Goal: Find specific page/section: Find specific page/section

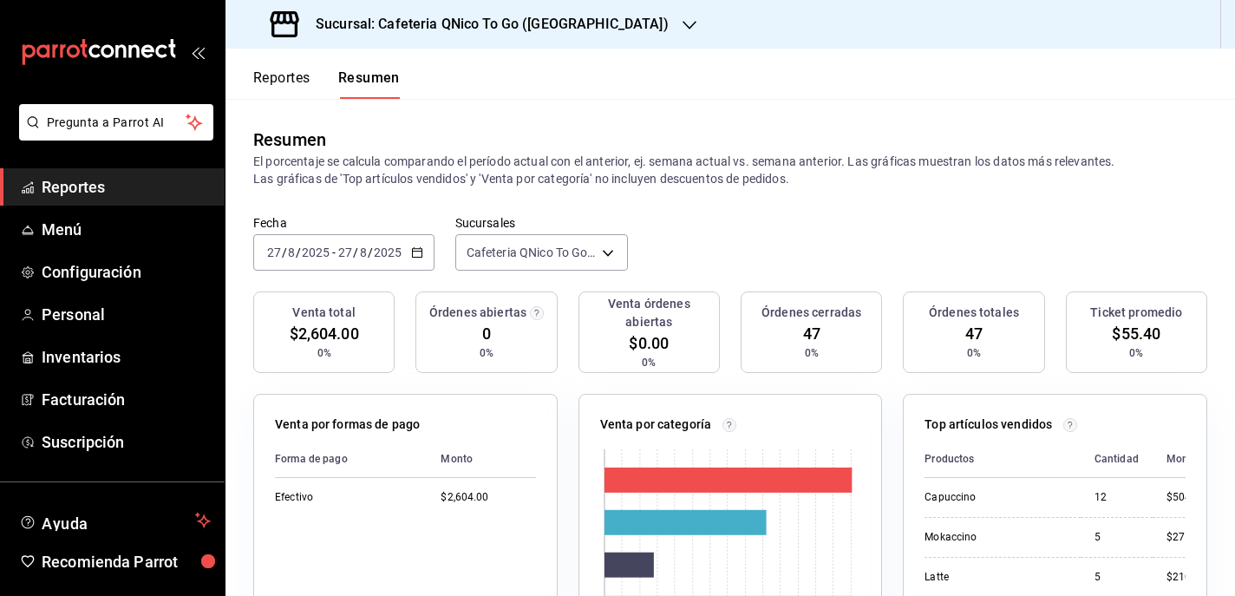
scroll to position [0, 2]
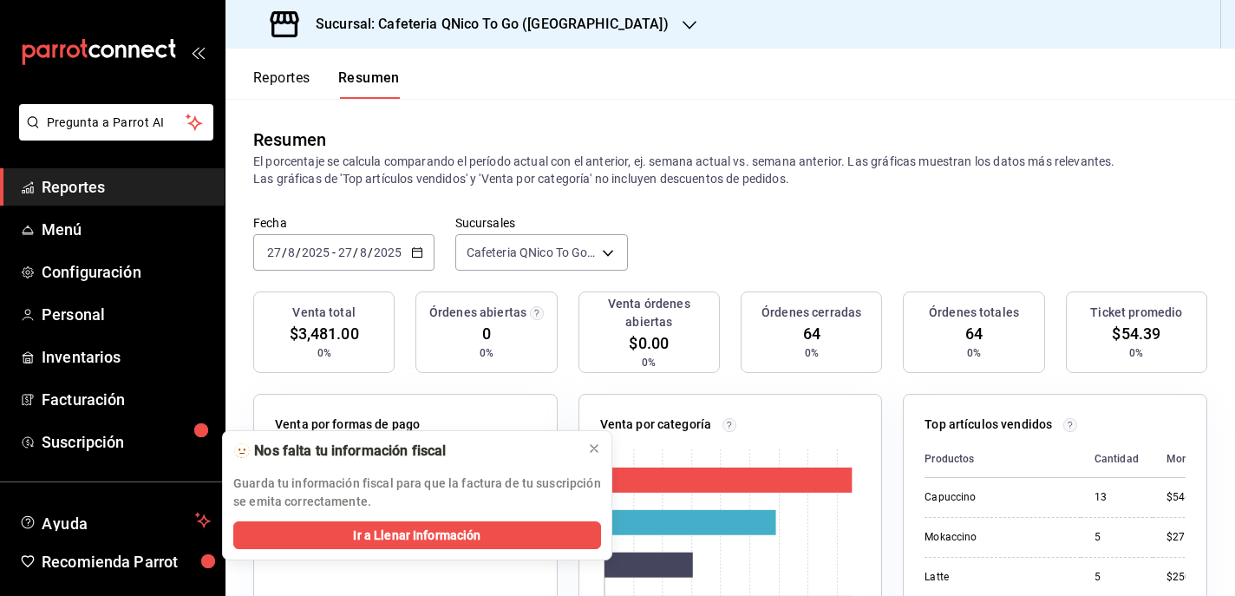
click at [281, 79] on button "Reportes" at bounding box center [281, 83] width 57 height 29
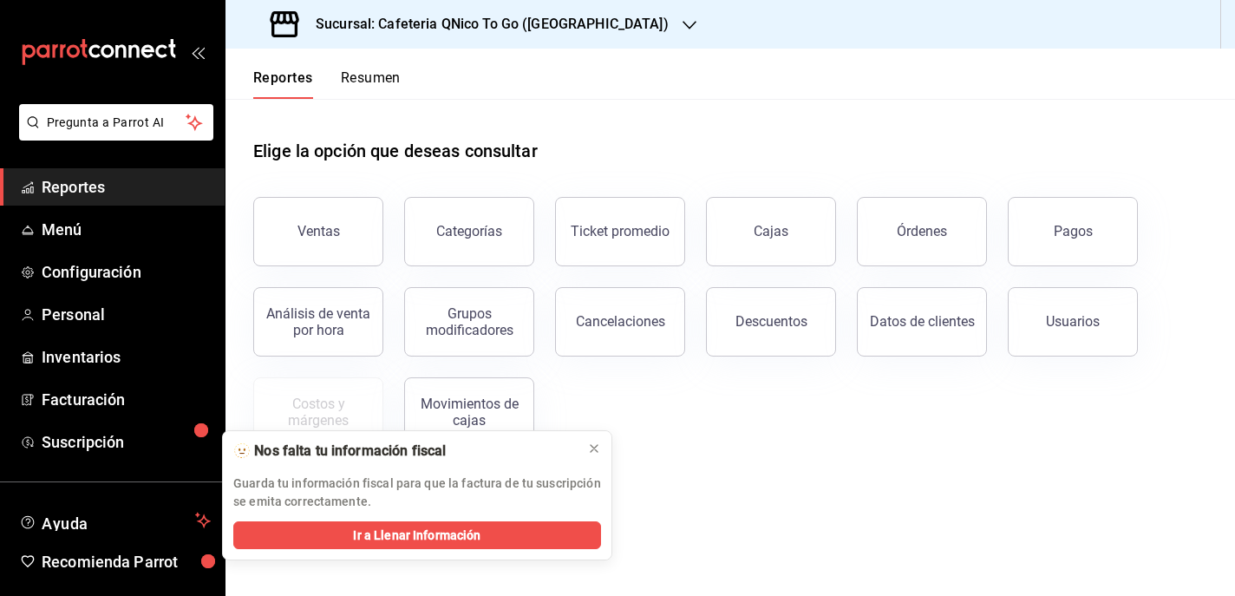
click at [363, 71] on button "Resumen" at bounding box center [371, 83] width 60 height 29
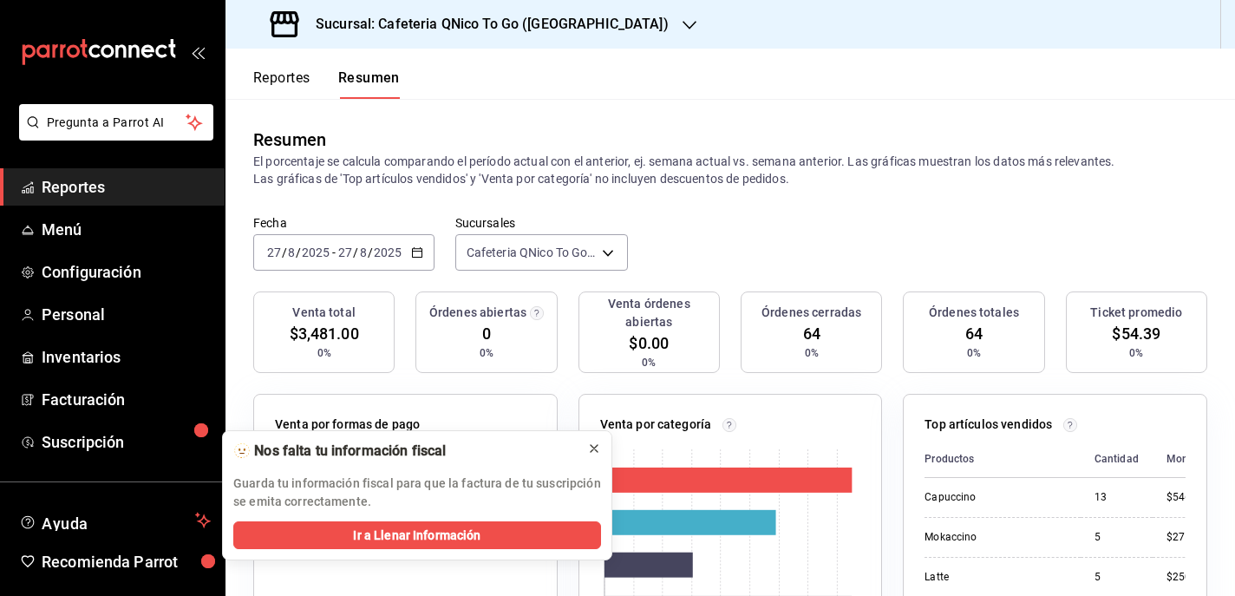
click at [595, 449] on icon at bounding box center [594, 448] width 7 height 7
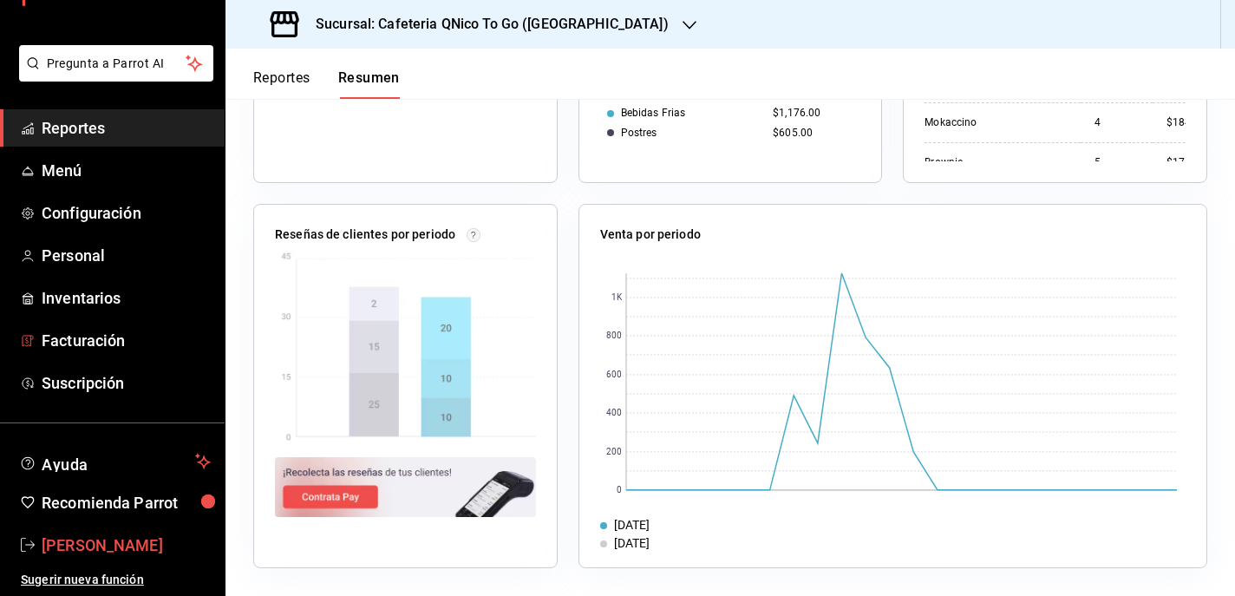
scroll to position [59, 0]
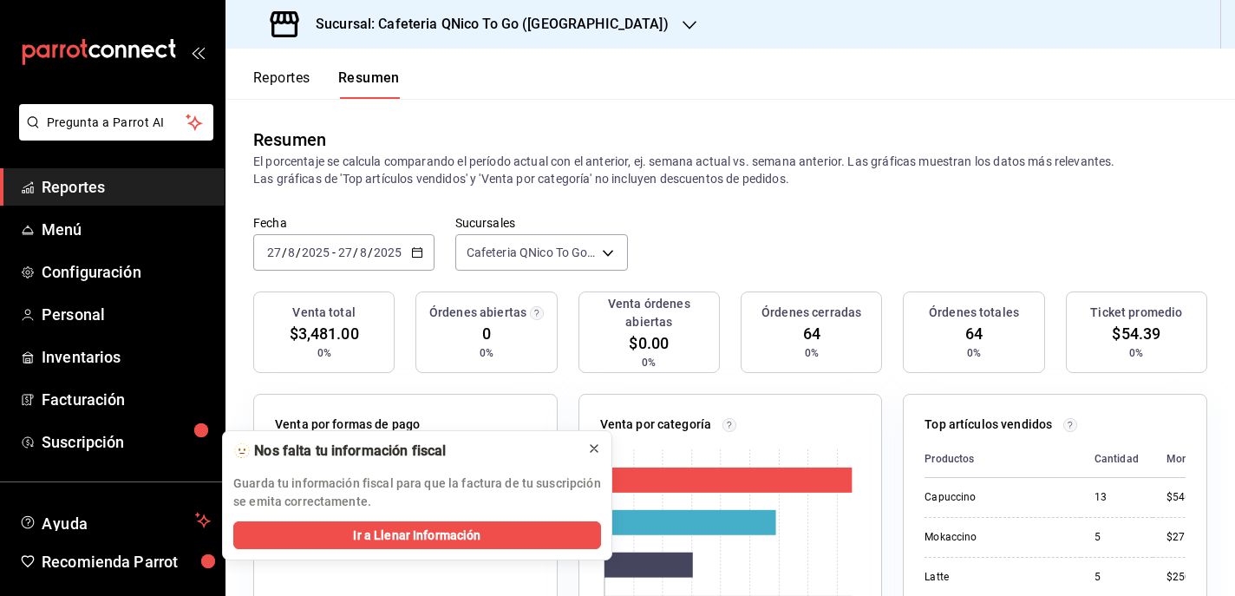
click at [597, 442] on icon at bounding box center [594, 449] width 14 height 14
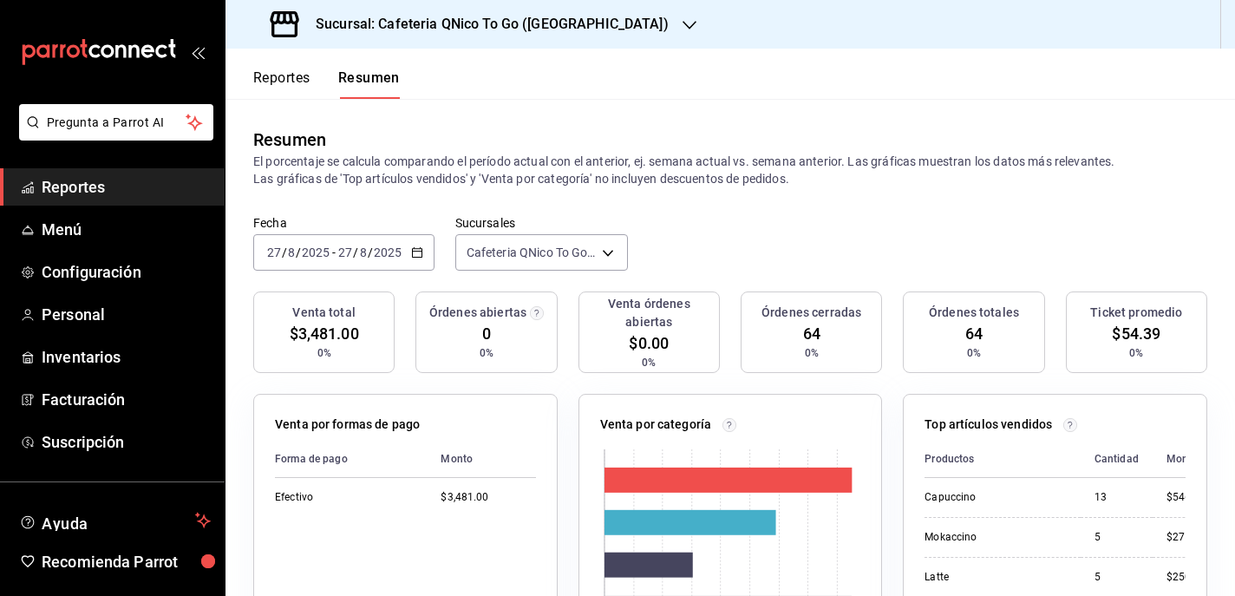
click at [416, 250] on icon "button" at bounding box center [417, 252] width 12 height 12
click at [423, 166] on p "El porcentaje se calcula comparando el período actual con el anterior, ej. sema…" at bounding box center [730, 170] width 954 height 35
click at [495, 12] on div "Sucursal: Cafeteria QNico To Go ([GEOGRAPHIC_DATA])" at bounding box center [471, 24] width 464 height 49
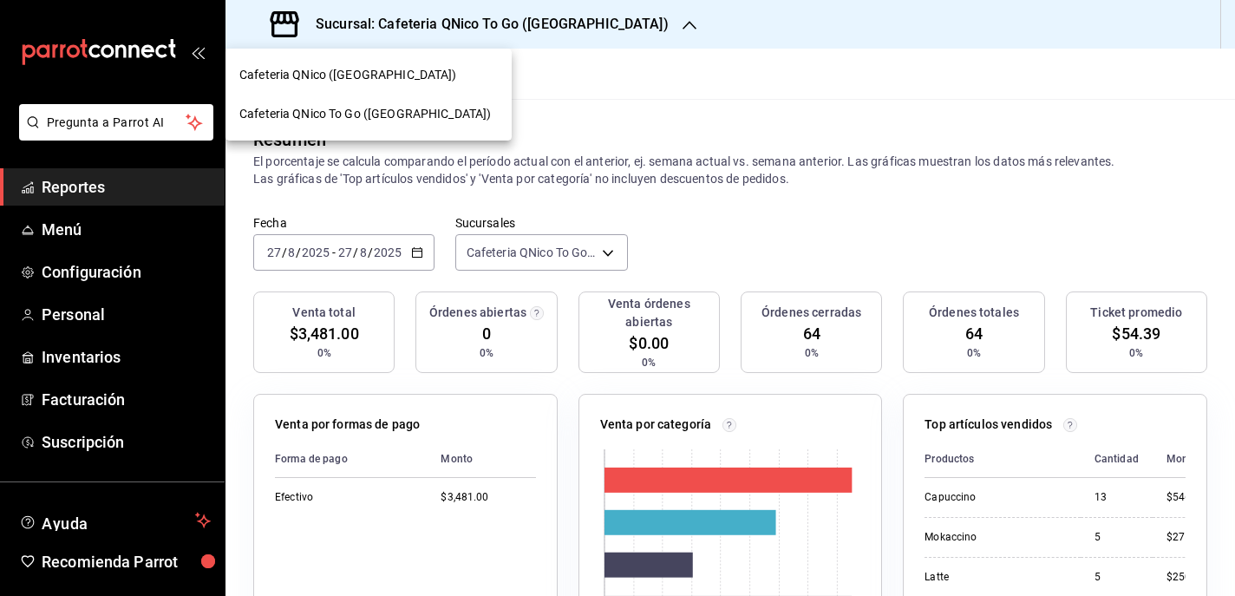
click at [364, 69] on span "Cafeteria QNico (Puebla)" at bounding box center [348, 75] width 218 height 18
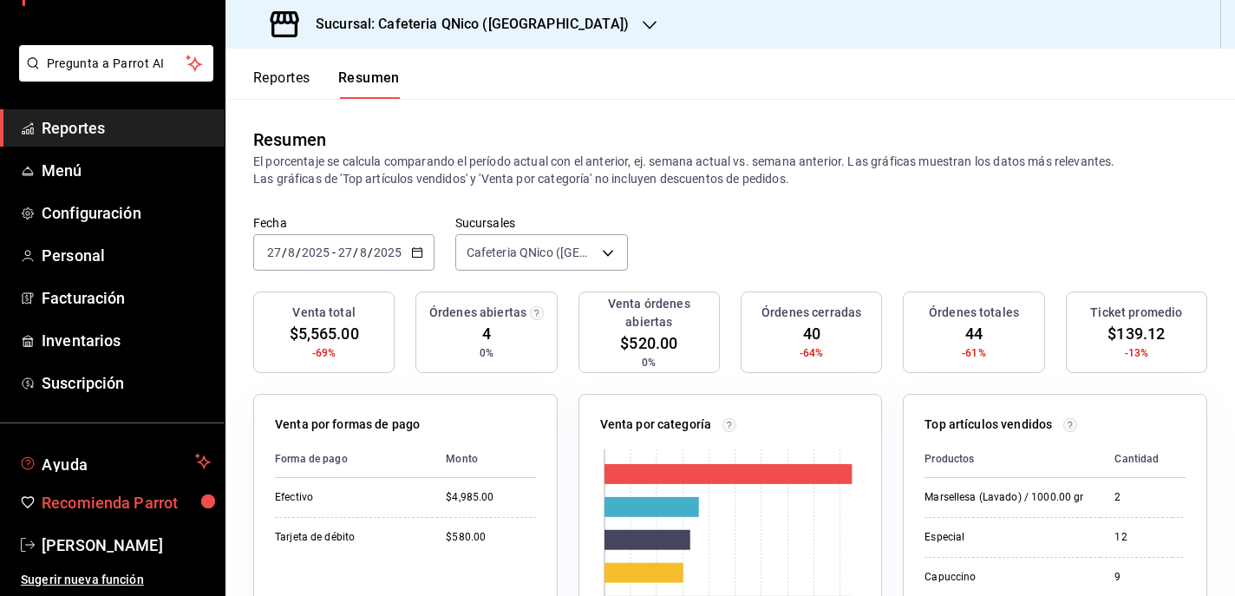
scroll to position [59, 0]
click at [69, 167] on span "Menú" at bounding box center [126, 170] width 169 height 23
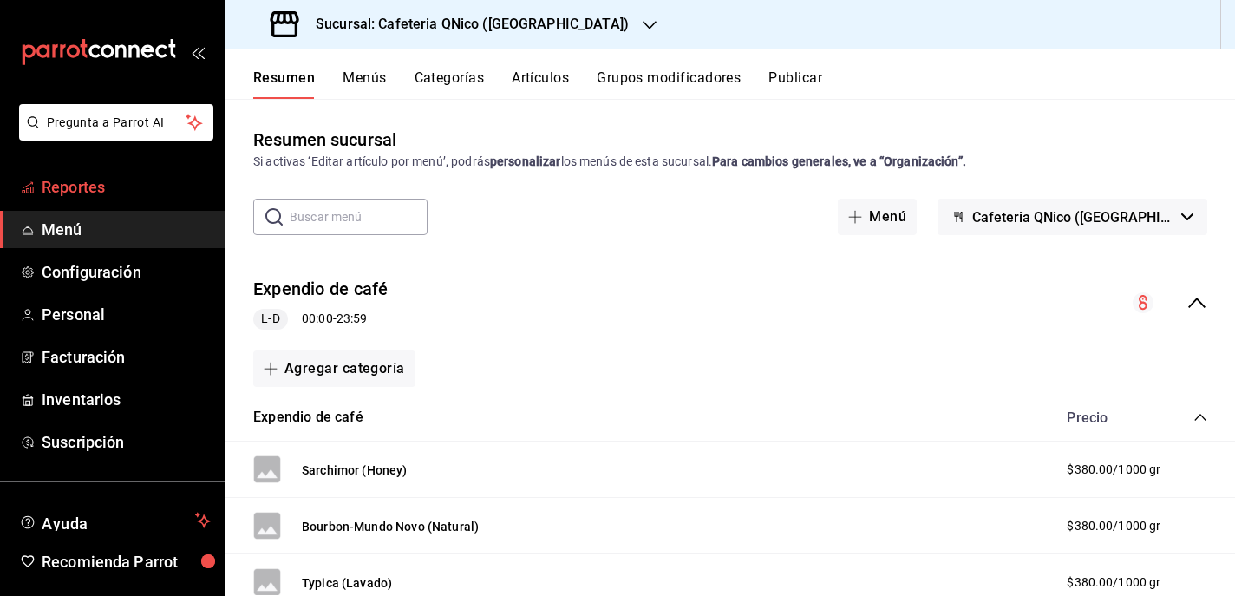
click at [75, 188] on span "Reportes" at bounding box center [126, 186] width 169 height 23
